Goal: Browse casually

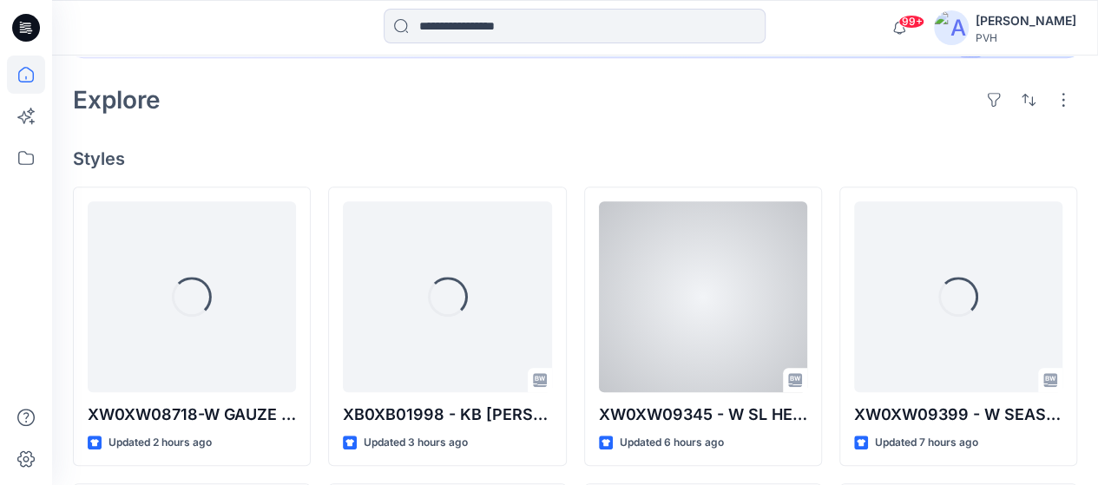
scroll to position [521, 0]
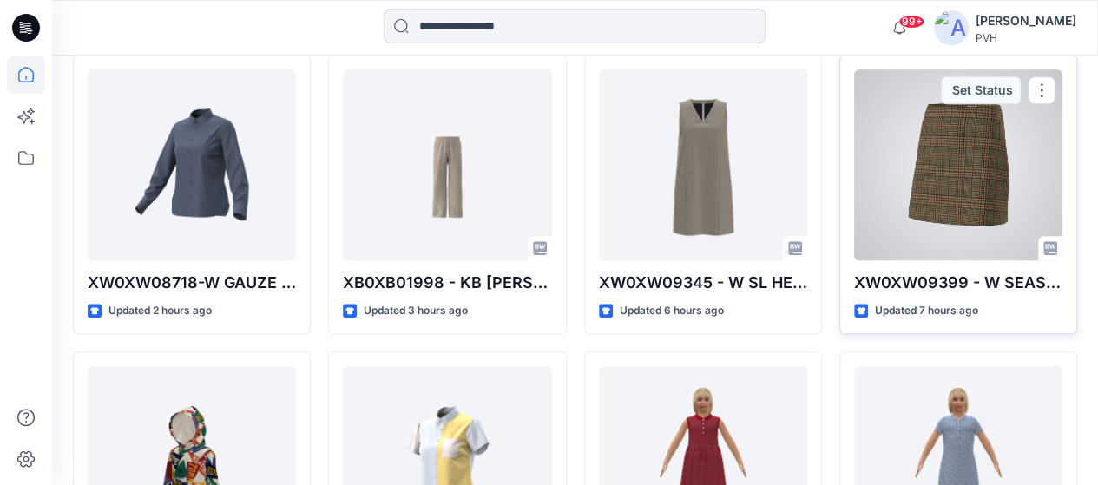
click at [946, 161] on div at bounding box center [958, 164] width 208 height 191
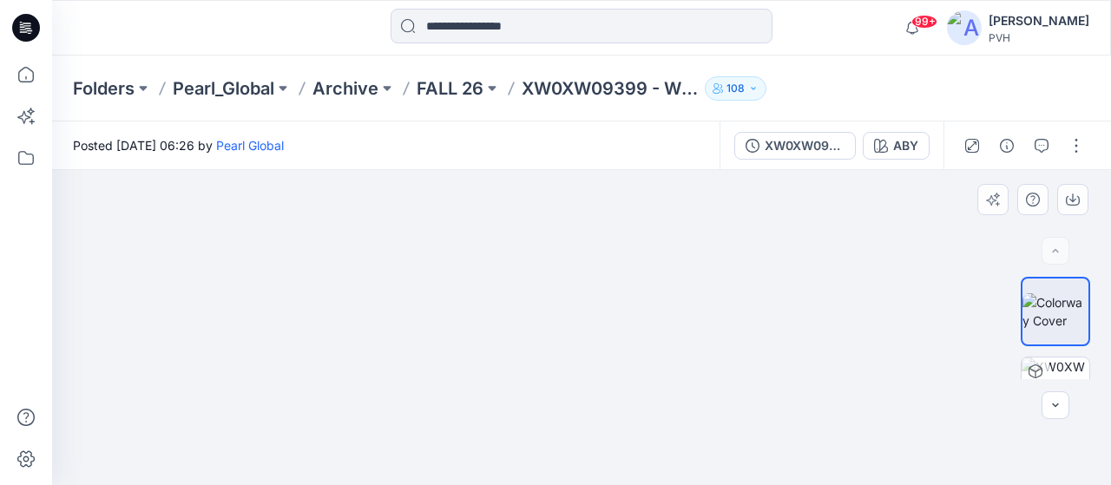
drag, startPoint x: 597, startPoint y: 318, endPoint x: 602, endPoint y: 268, distance: 49.8
click at [609, 260] on img at bounding box center [581, 313] width 281 height 343
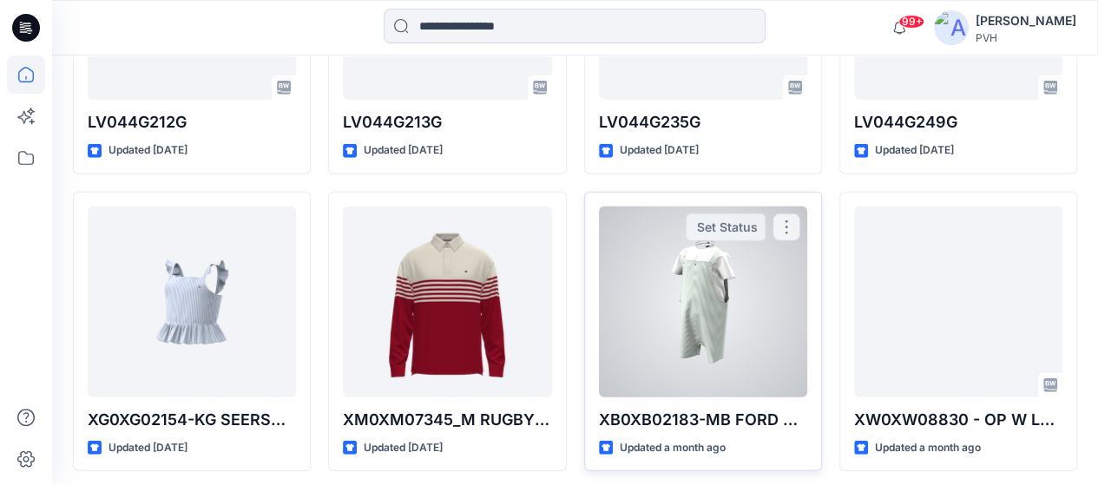
scroll to position [5497, 0]
